Goal: Task Accomplishment & Management: Use online tool/utility

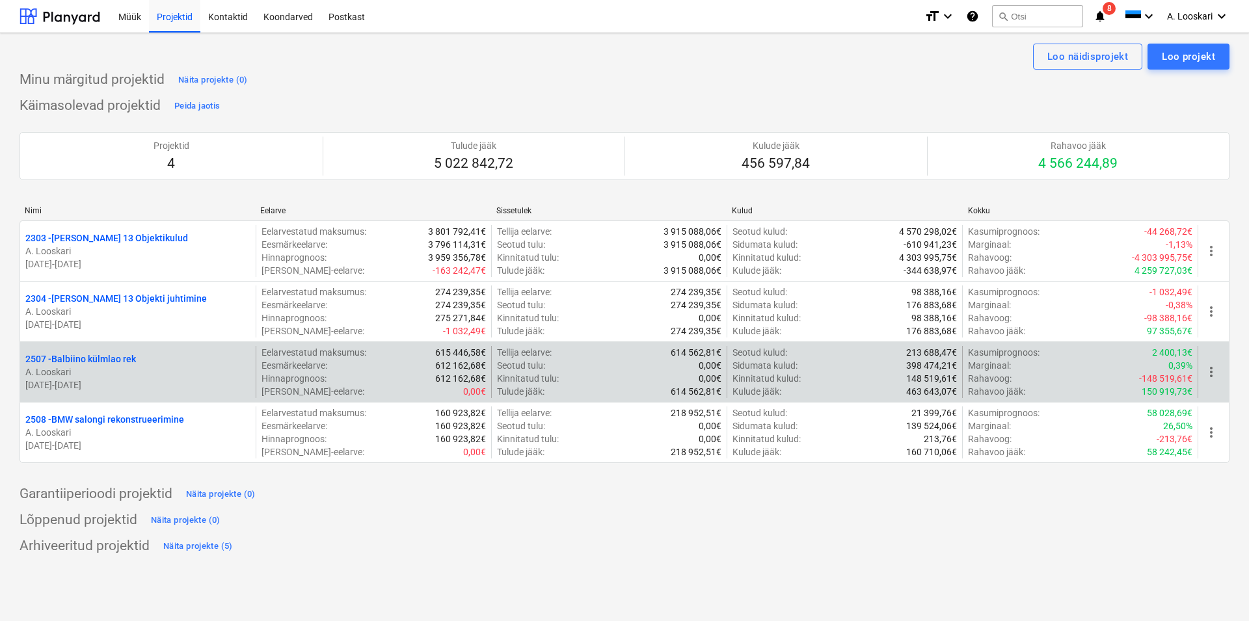
click at [108, 357] on p "2507 - Balbiino külmlao rek" at bounding box center [80, 359] width 111 height 13
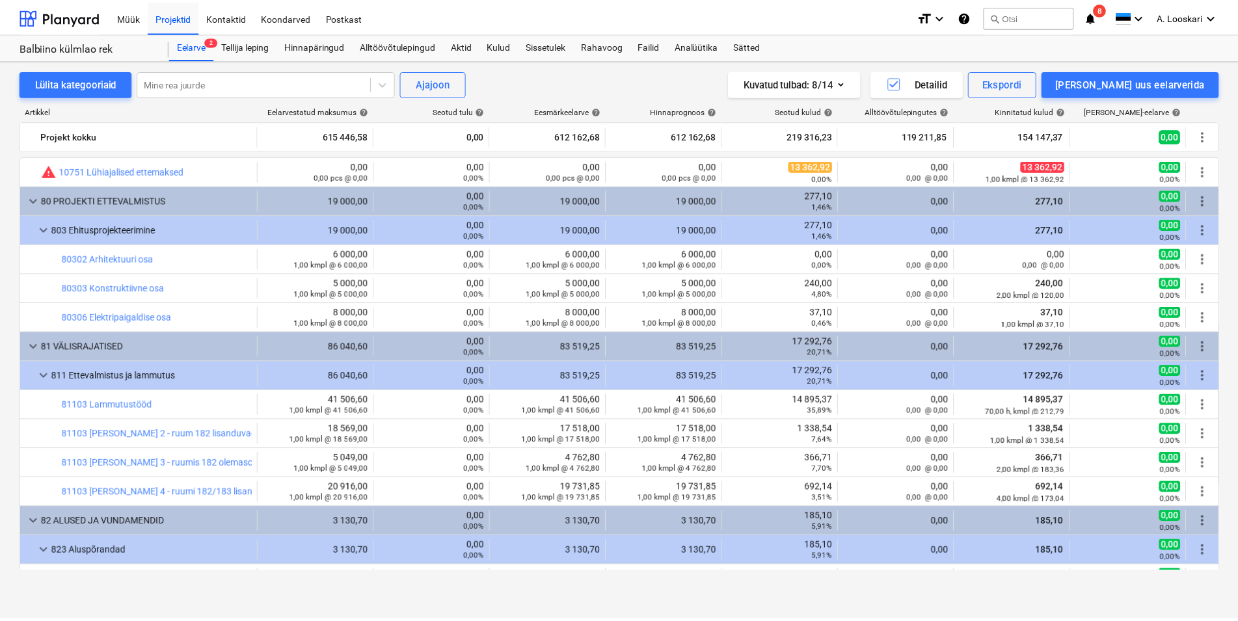
scroll to position [445, 0]
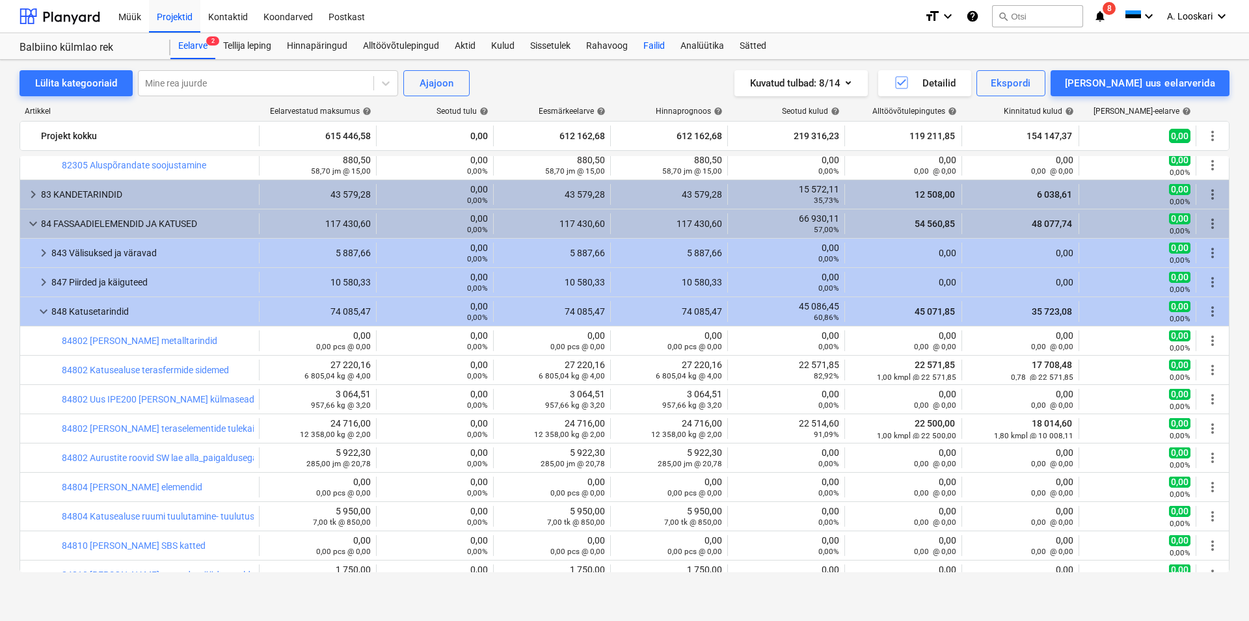
click at [654, 42] on div "Failid" at bounding box center [654, 46] width 37 height 26
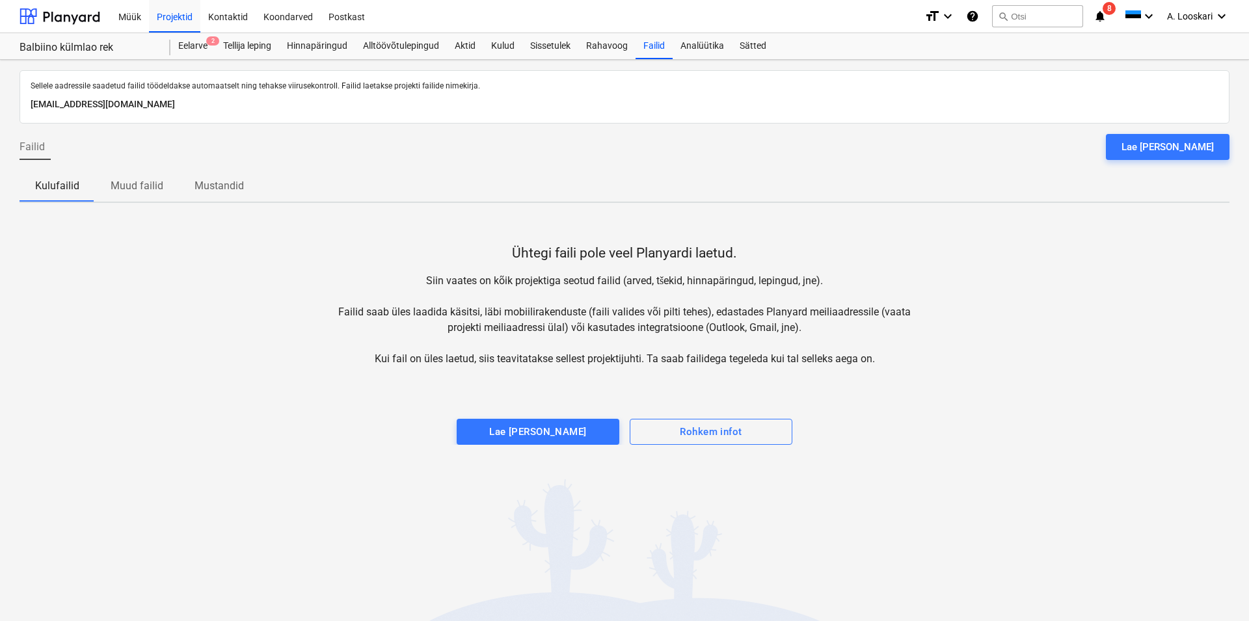
drag, startPoint x: 1205, startPoint y: 138, endPoint x: 1153, endPoint y: 156, distance: 55.1
click at [1203, 138] on button "Lae [PERSON_NAME]" at bounding box center [1168, 147] width 124 height 26
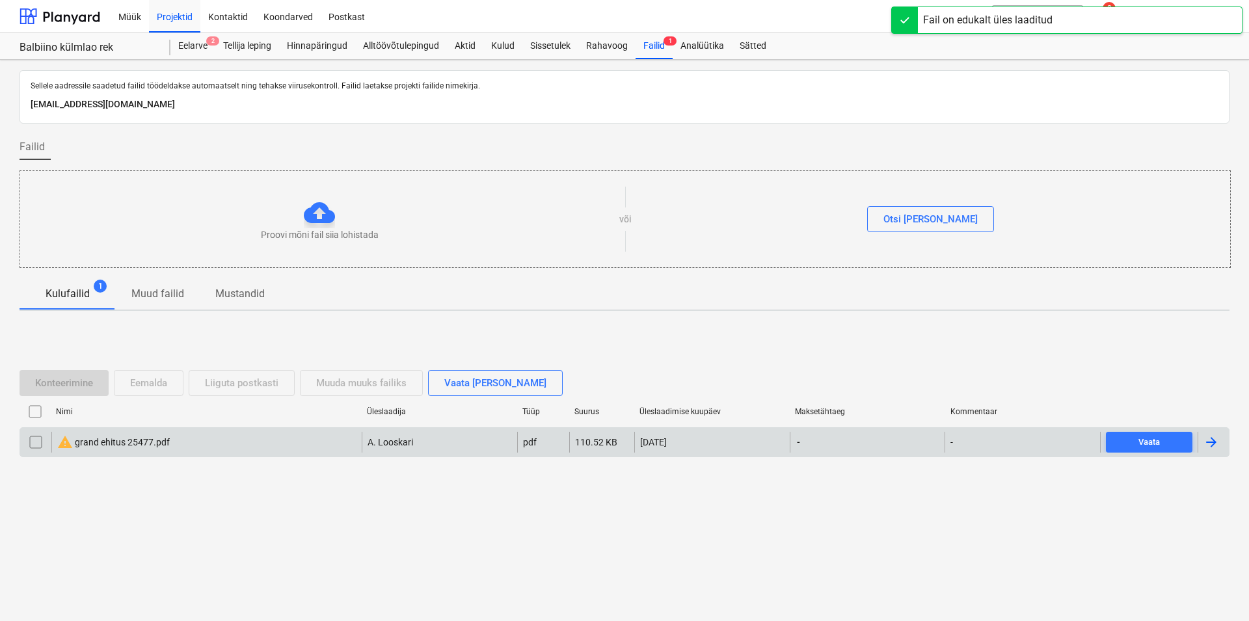
click at [118, 438] on div "warning grand ehitus 25477.pdf" at bounding box center [113, 443] width 113 height 16
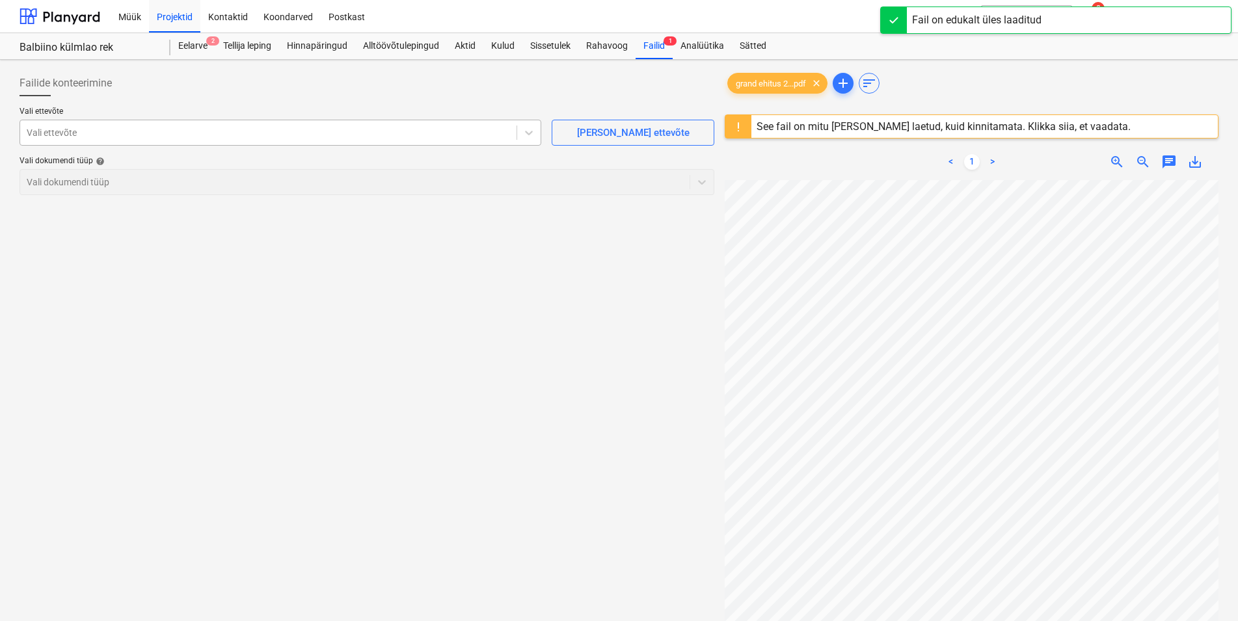
click at [107, 135] on div at bounding box center [268, 132] width 483 height 13
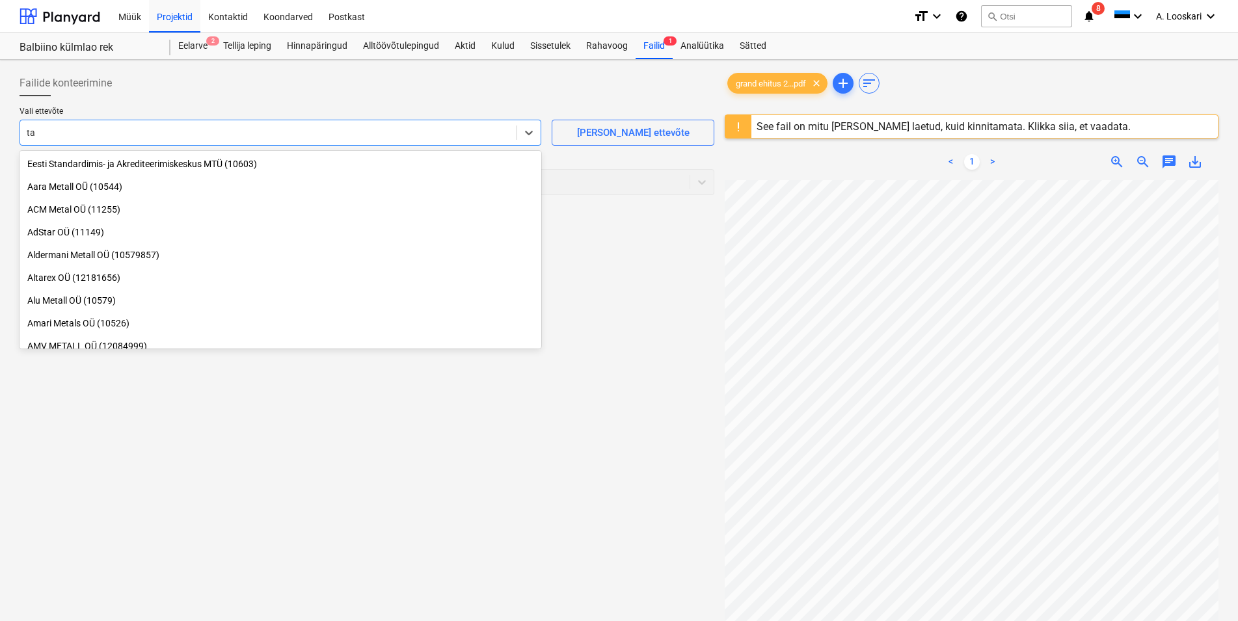
type input "t"
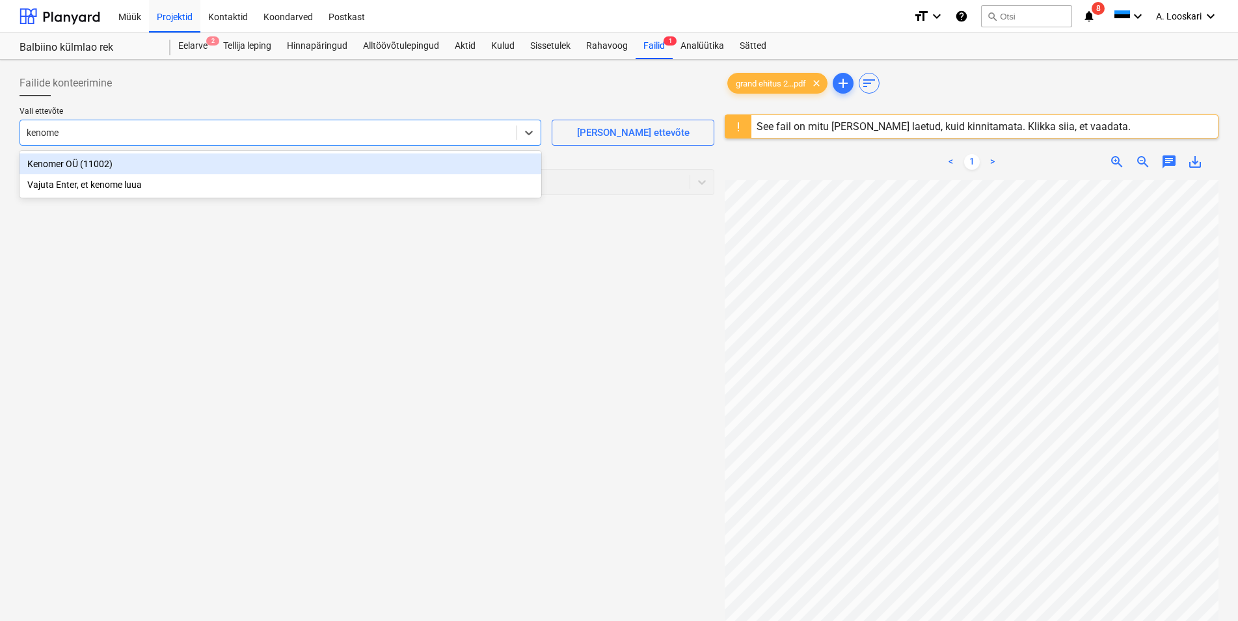
type input "kenomer"
click at [63, 164] on div "Kenomer OÜ (11002)" at bounding box center [281, 164] width 522 height 21
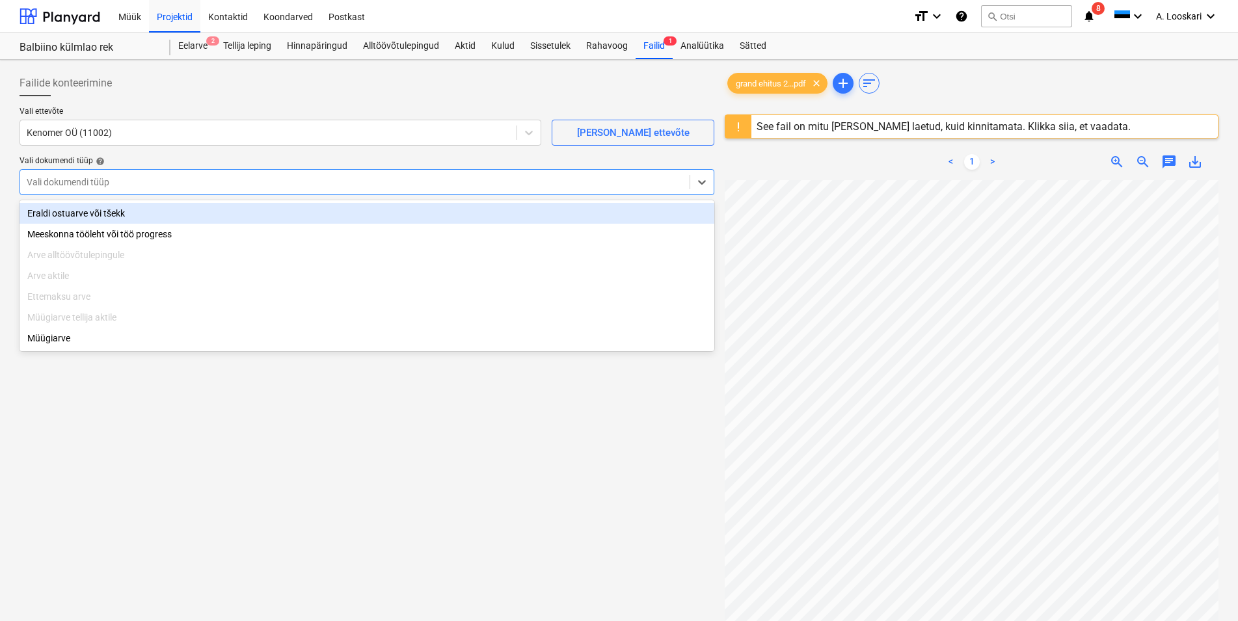
click at [111, 187] on div at bounding box center [355, 182] width 656 height 13
click at [128, 211] on div "Eraldi ostuarve või tšekk" at bounding box center [367, 213] width 695 height 21
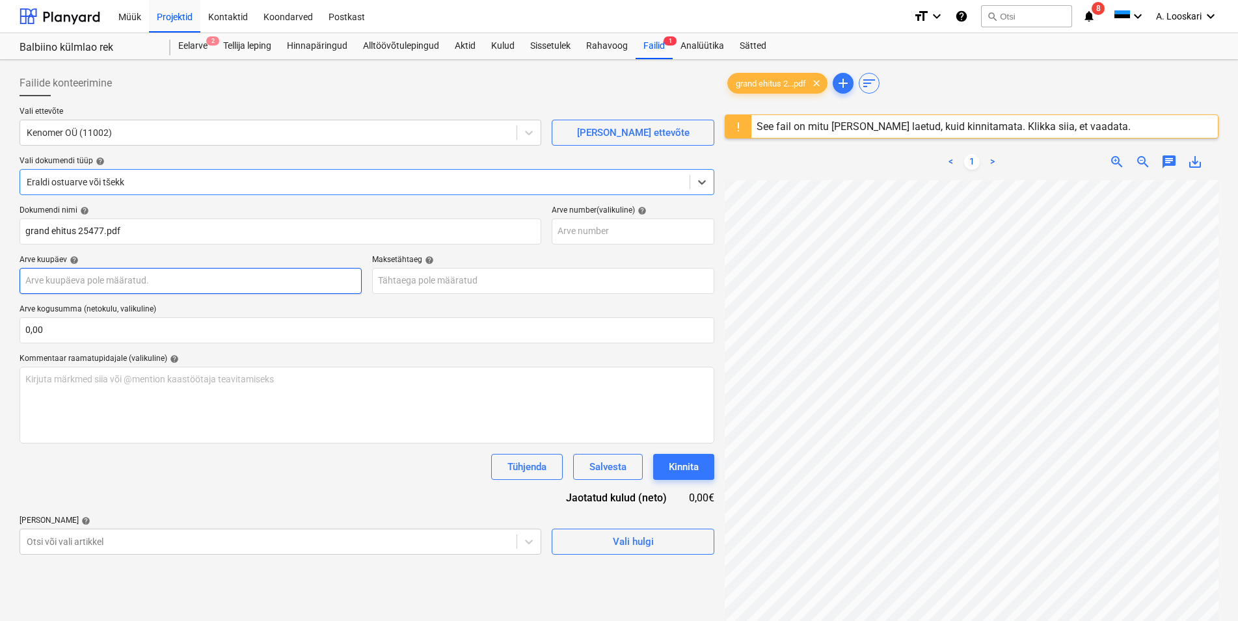
click at [137, 279] on input "text" at bounding box center [191, 281] width 342 height 26
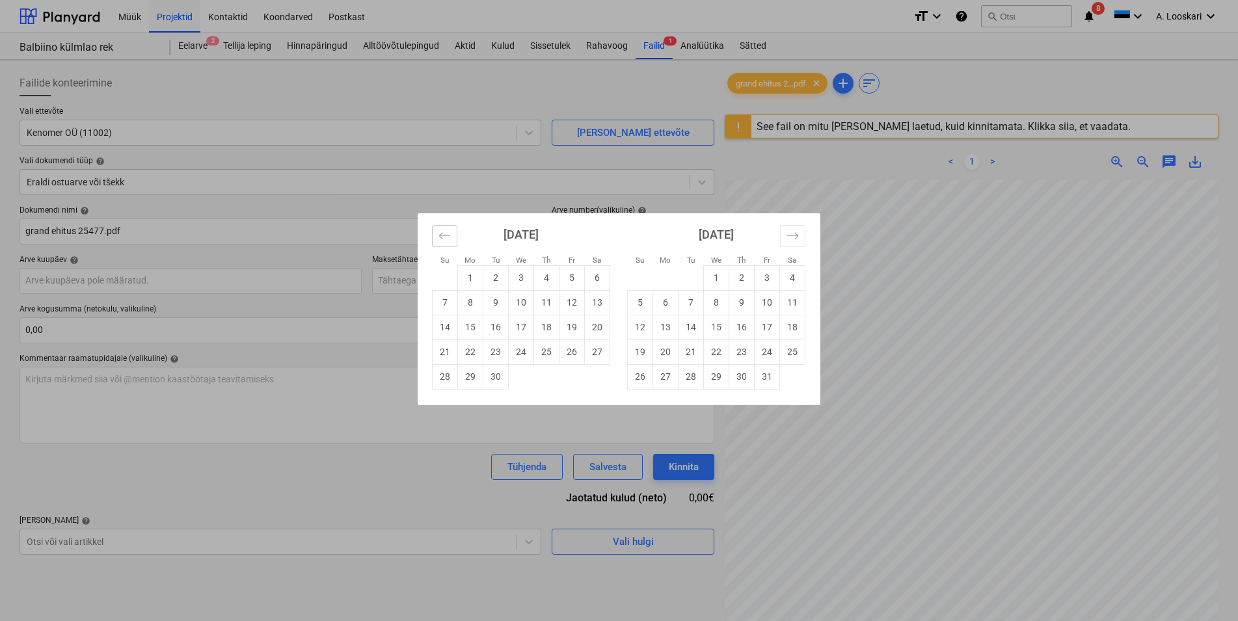
click at [438, 231] on button "Move backward to switch to the previous month." at bounding box center [444, 236] width 25 height 22
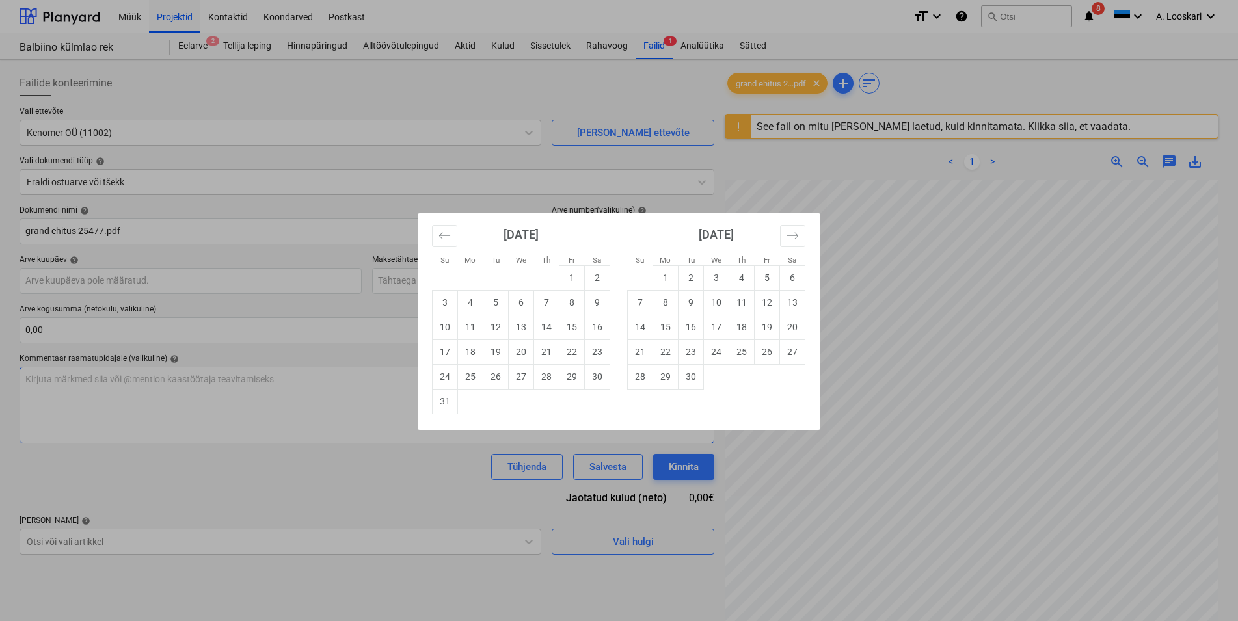
drag, startPoint x: 438, startPoint y: 400, endPoint x: 438, endPoint y: 393, distance: 7.2
click at [438, 398] on td "31" at bounding box center [445, 401] width 25 height 25
type input "[DATE]"
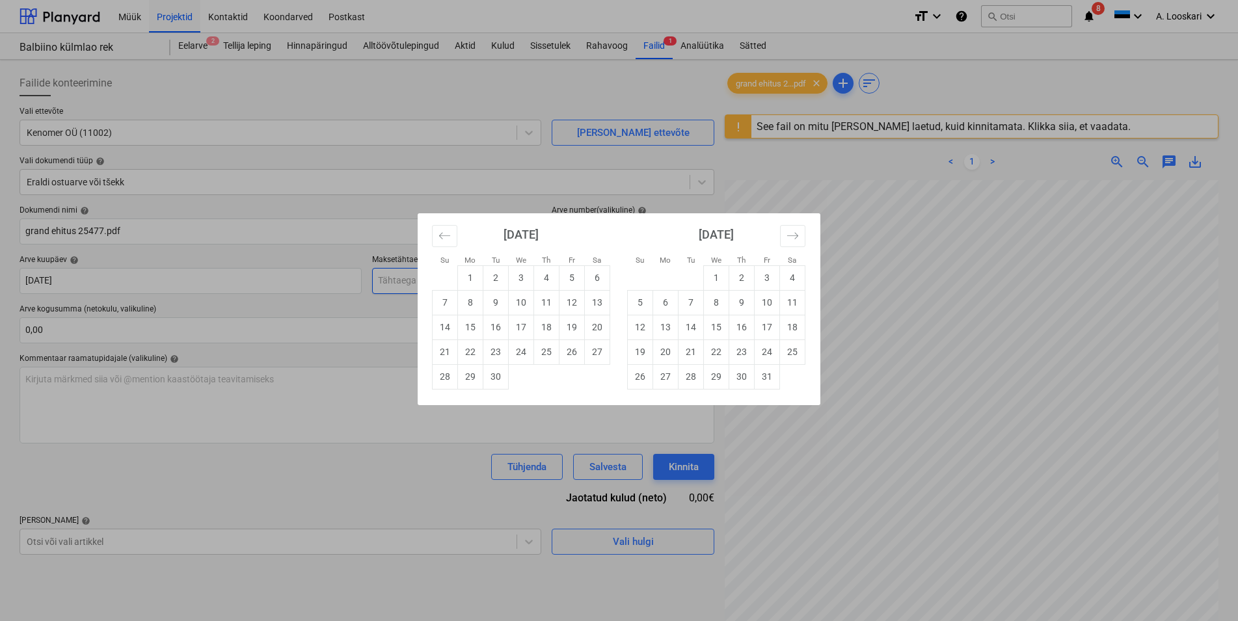
click at [423, 280] on input "text" at bounding box center [543, 281] width 342 height 26
click at [446, 349] on td "21" at bounding box center [445, 352] width 25 height 25
type input "[DATE]"
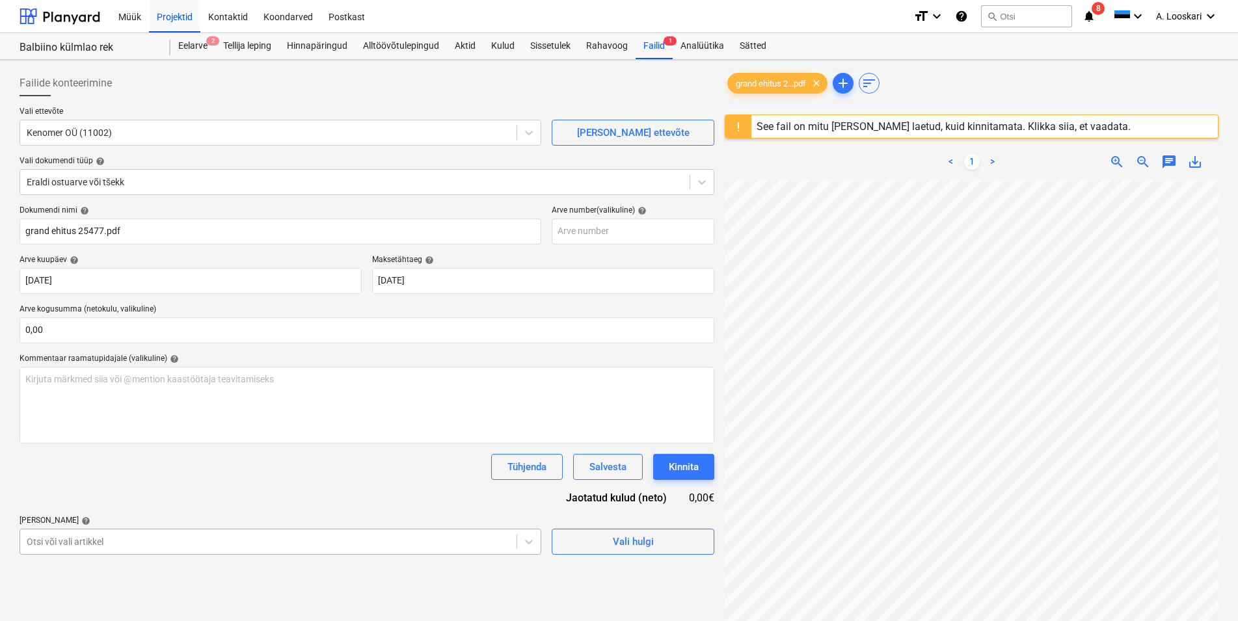
scroll to position [142, 0]
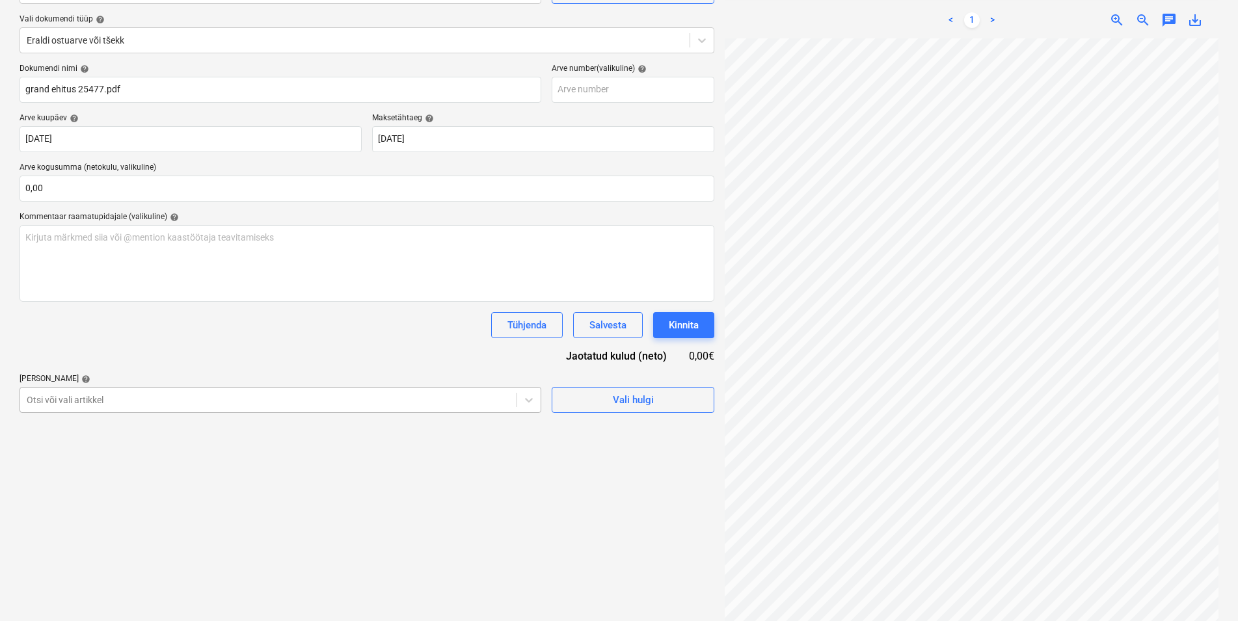
click at [77, 479] on body "Müük Projektid Kontaktid Koondarved Postkast format_size keyboard_arrow_down he…" at bounding box center [619, 168] width 1238 height 621
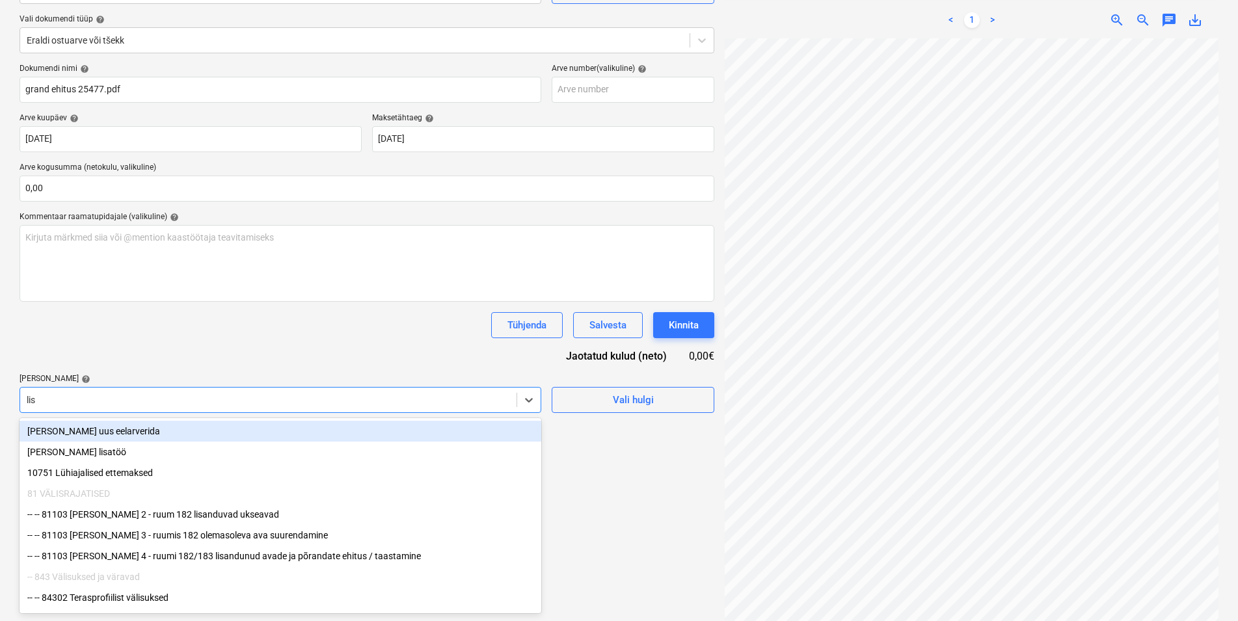
type input "[PERSON_NAME]"
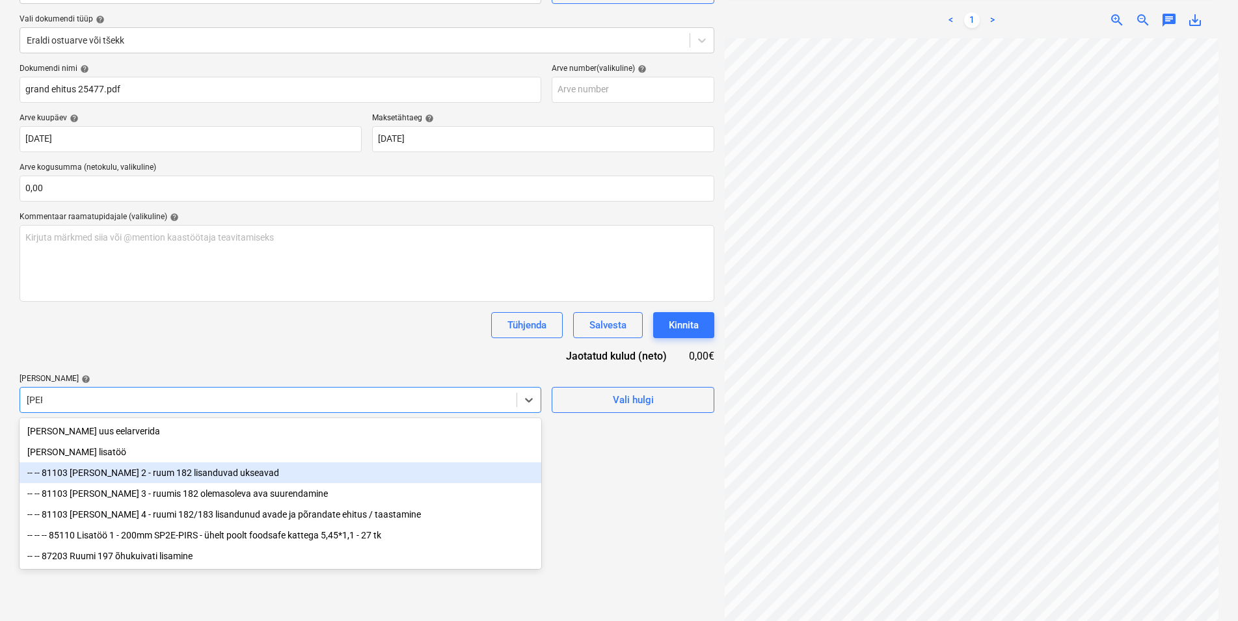
click at [180, 472] on div "-- -- 81103 [PERSON_NAME] 2 - ruum 182 lisanduvad ukseavad" at bounding box center [281, 473] width 522 height 21
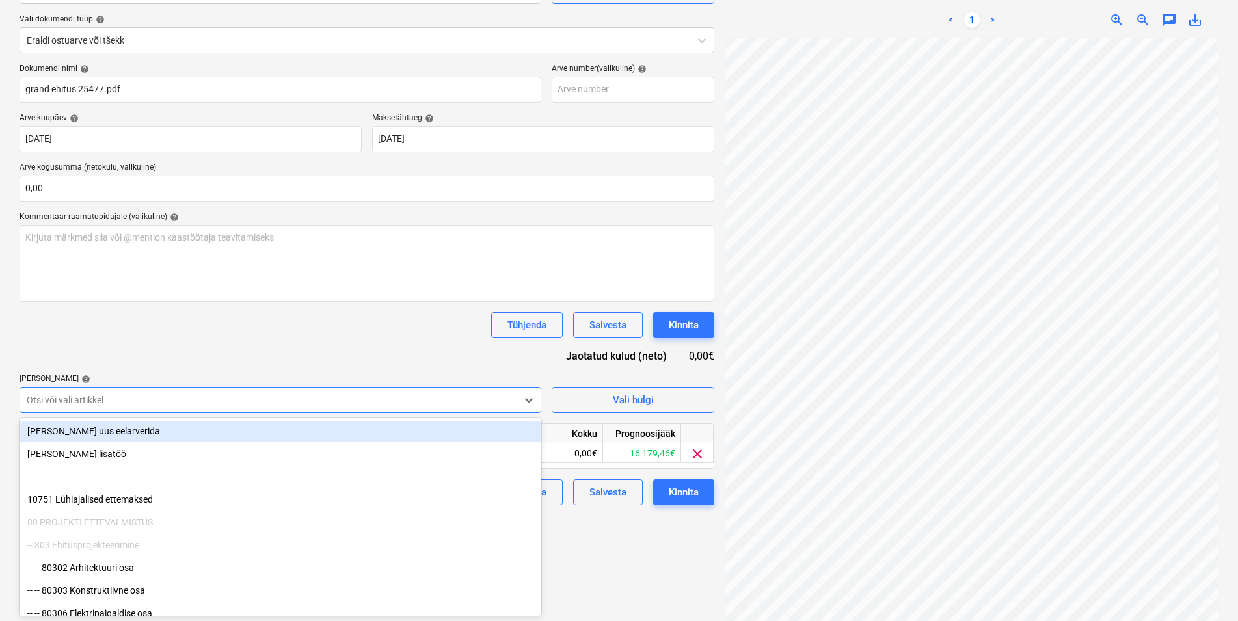
click at [219, 335] on div "Tühjenda Salvesta Kinnita" at bounding box center [367, 325] width 695 height 26
click at [103, 396] on div at bounding box center [268, 400] width 483 height 13
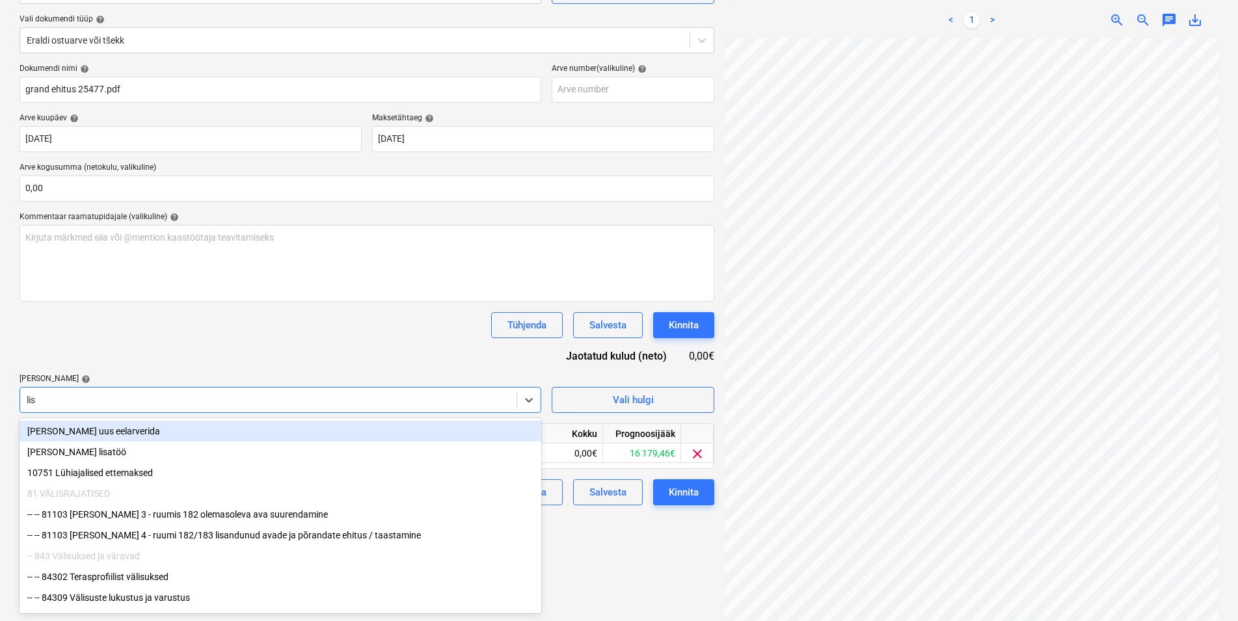
type input "[PERSON_NAME]"
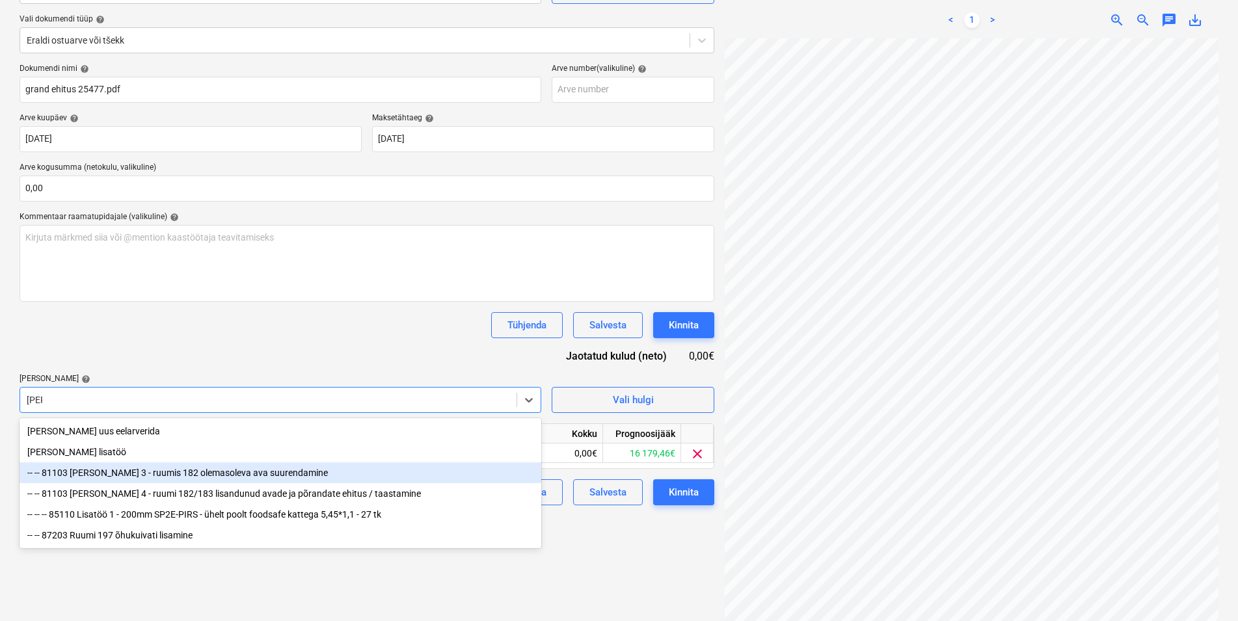
click at [194, 474] on div "-- -- 81103 [PERSON_NAME] 3 - ruumis 182 olemasoleva ava suurendamine" at bounding box center [281, 473] width 522 height 21
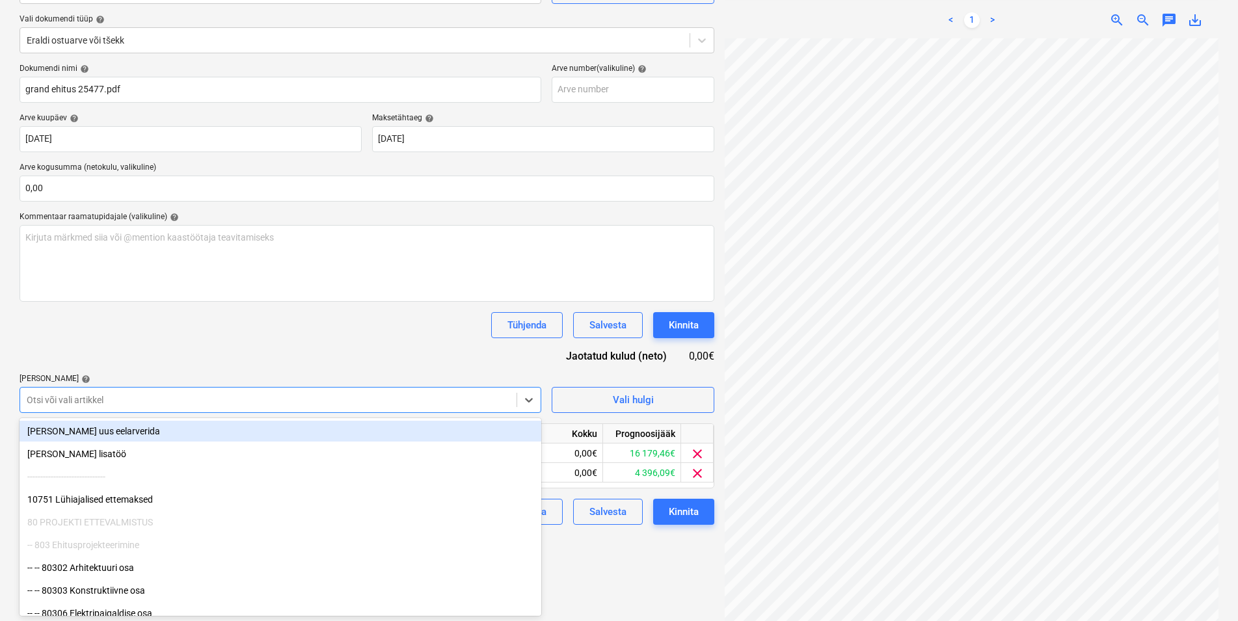
click at [178, 325] on div "Tühjenda Salvesta Kinnita" at bounding box center [367, 325] width 695 height 26
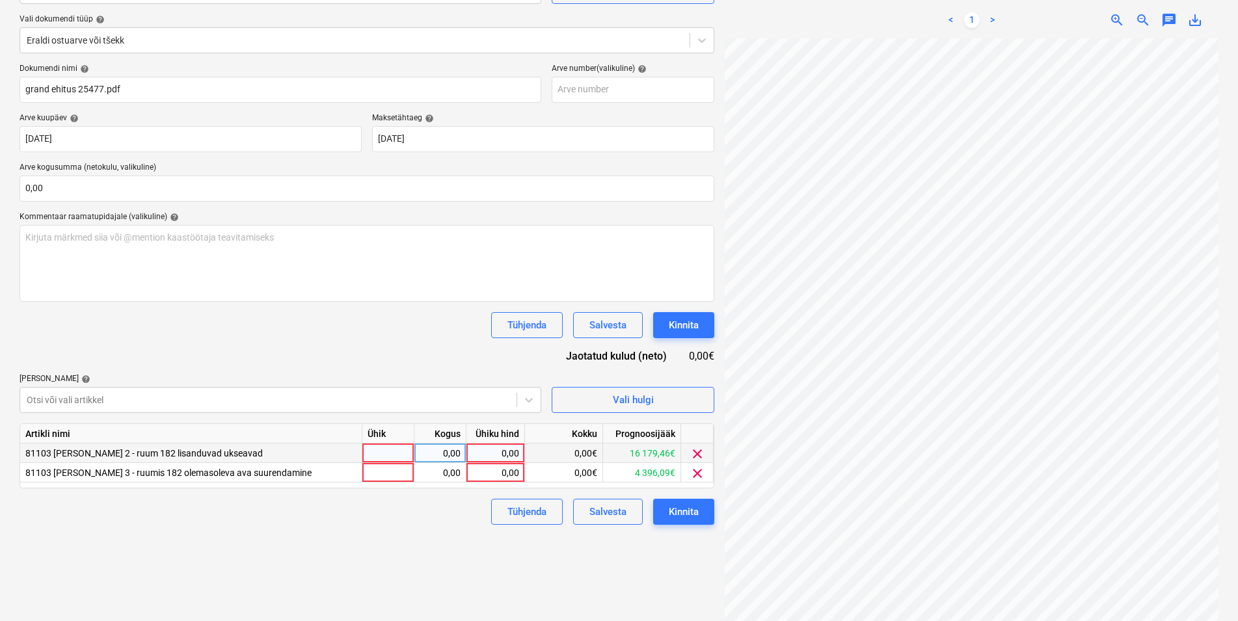
click at [375, 450] on div at bounding box center [388, 454] width 52 height 20
type input "kmpl"
click at [388, 473] on div at bounding box center [388, 473] width 52 height 20
type input "kmpl"
click at [427, 452] on div "0,00" at bounding box center [440, 454] width 41 height 20
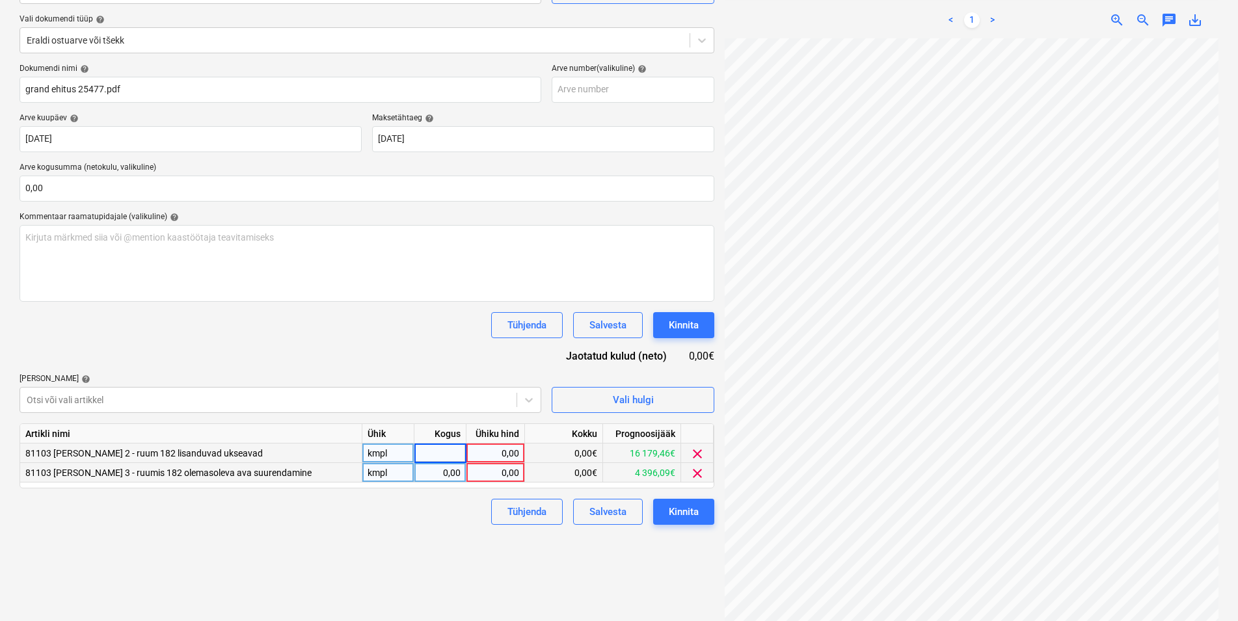
type input "1"
click at [437, 472] on div "0,00" at bounding box center [440, 473] width 41 height 20
type input "7"
type input "1"
click at [499, 451] on div "0,00" at bounding box center [495, 454] width 47 height 20
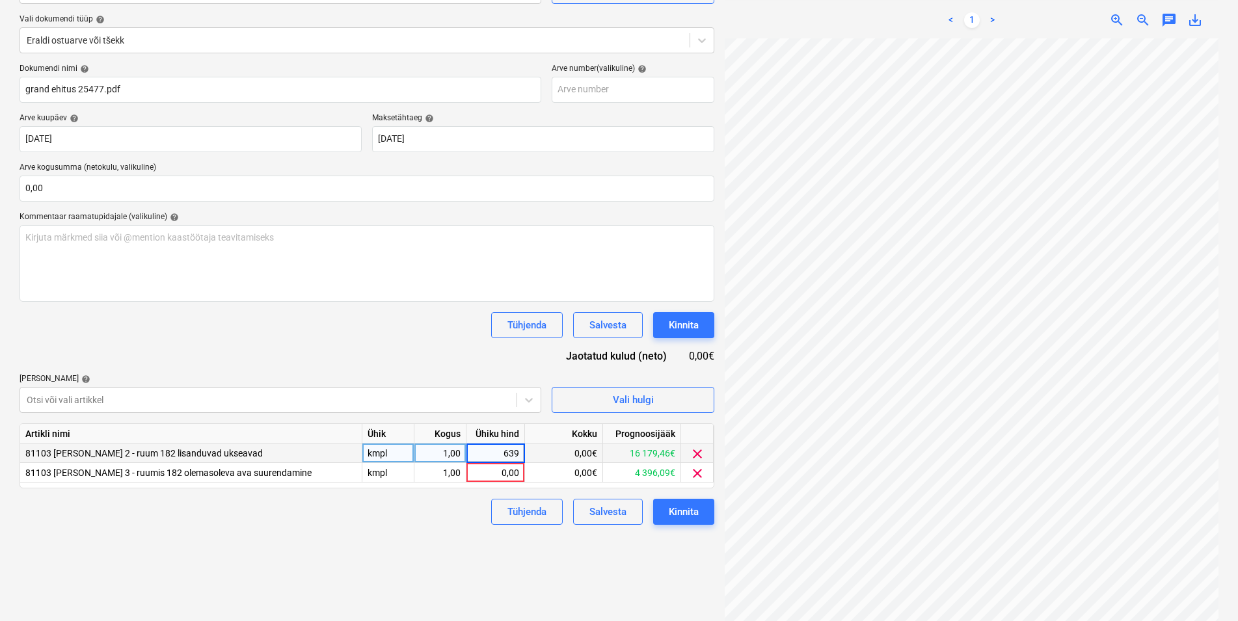
type input "6390"
click at [492, 469] on div "0,00" at bounding box center [495, 473] width 47 height 20
type input "3708"
click at [412, 543] on div "Failide konteerimine Vali ettevõte Kenomer OÜ (11002) [PERSON_NAME] uus ettevõt…" at bounding box center [366, 275] width 705 height 705
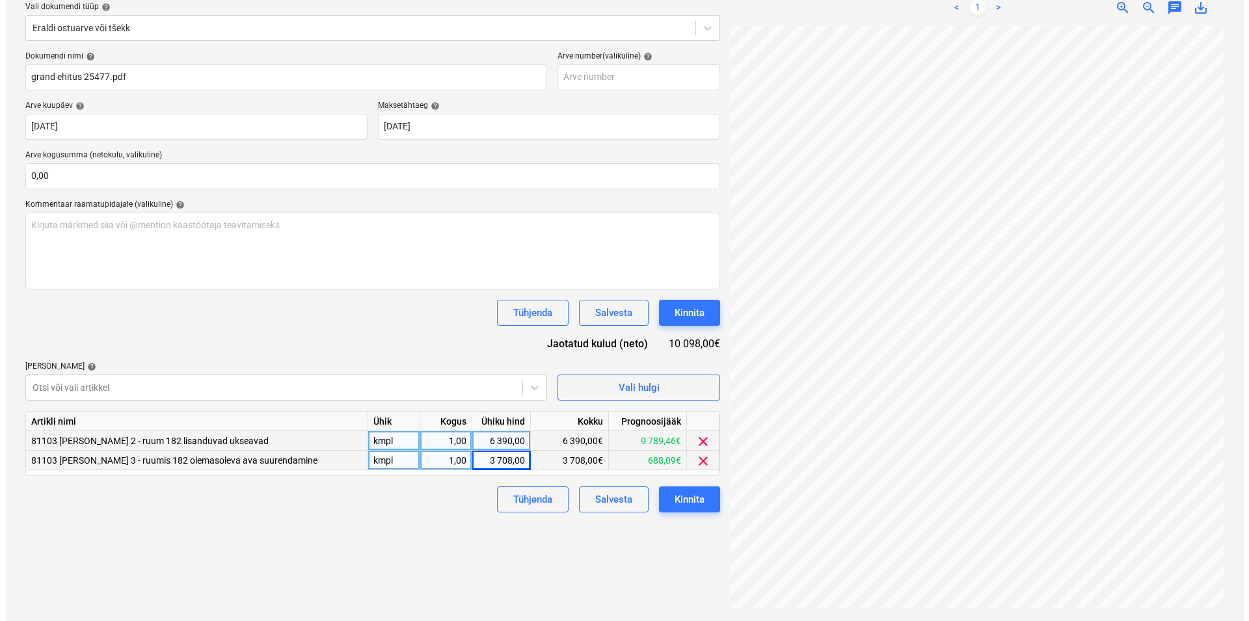
scroll to position [202, 57]
click at [683, 499] on div "Kinnita" at bounding box center [684, 499] width 30 height 17
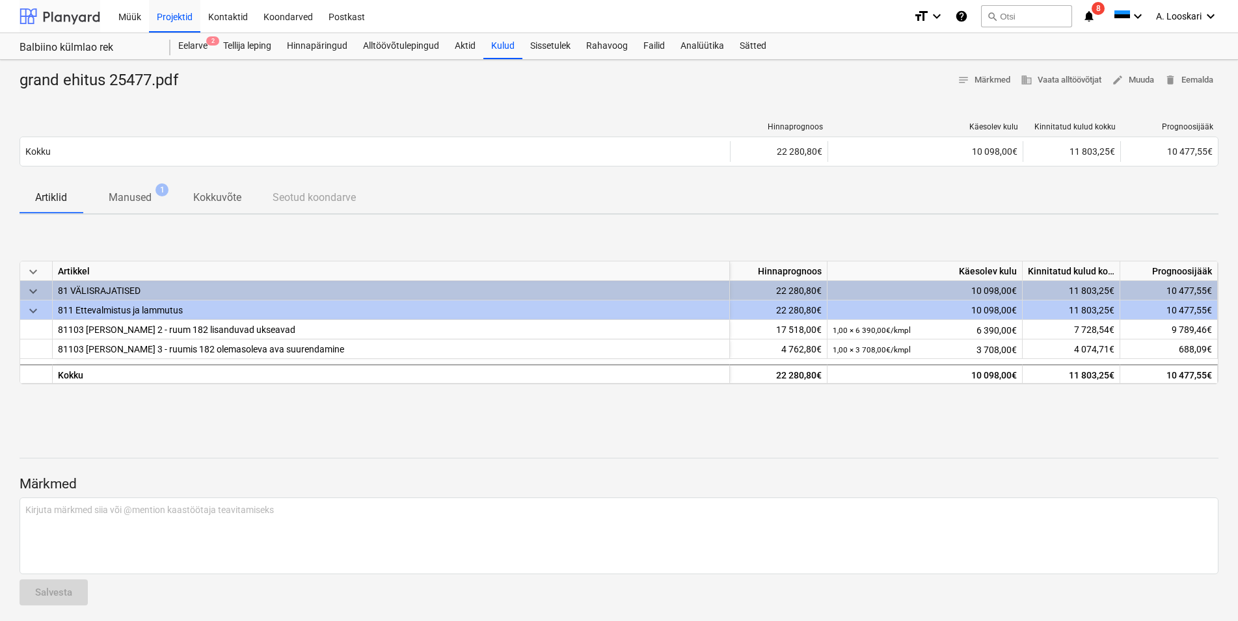
click at [67, 18] on div at bounding box center [60, 16] width 81 height 33
